Goal: Transaction & Acquisition: Obtain resource

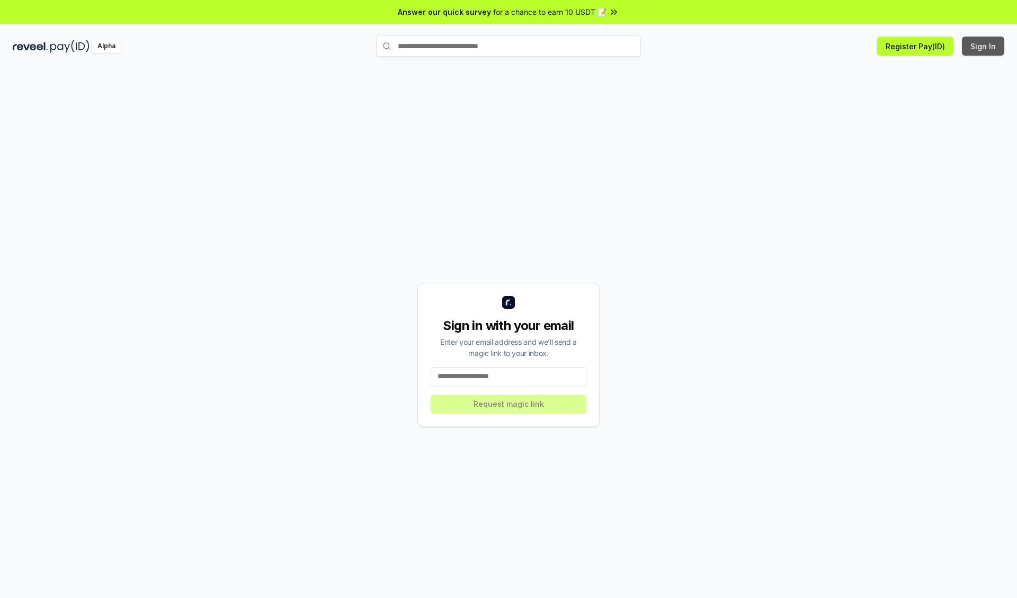
click at [984, 46] on button "Sign In" at bounding box center [983, 46] width 42 height 19
type input "**********"
click at [509, 404] on button "Request magic link" at bounding box center [509, 404] width 156 height 19
